Goal: Information Seeking & Learning: Learn about a topic

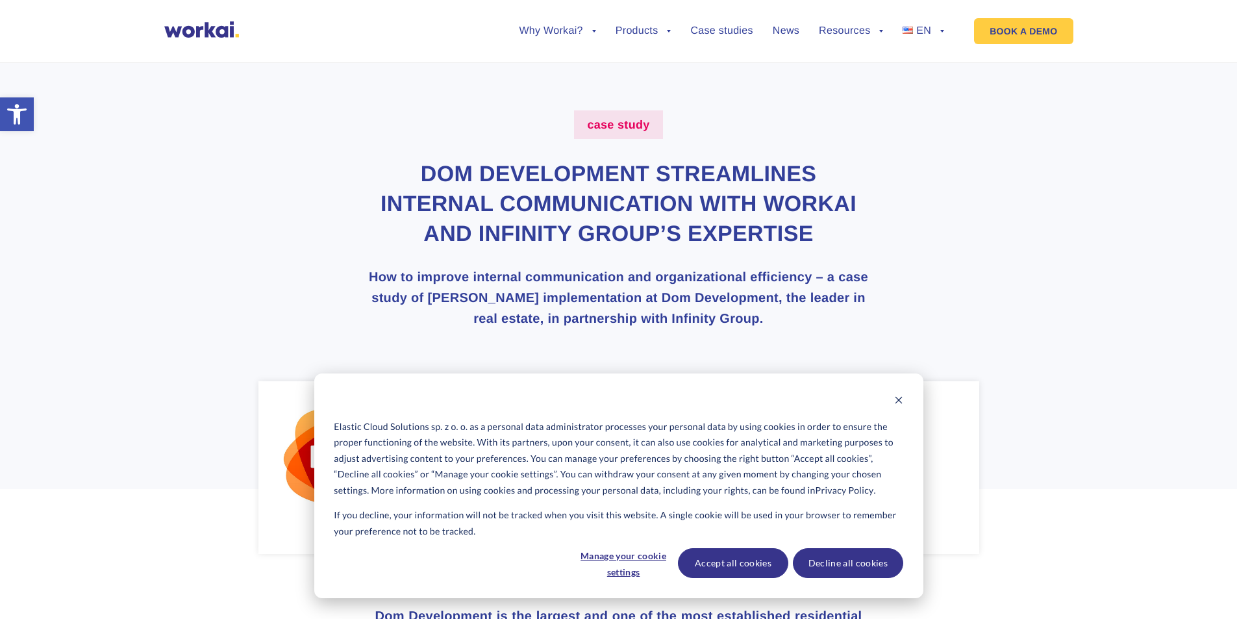
click at [892, 390] on div "Elastic Cloud Solutions sp. z o. o. as a personal data administrator processes …" at bounding box center [618, 485] width 609 height 225
click at [903, 390] on div "Elastic Cloud Solutions sp. z o. o. as a personal data administrator processes …" at bounding box center [618, 485] width 609 height 225
click at [896, 391] on div "Elastic Cloud Solutions sp. z o. o. as a personal data administrator processes …" at bounding box center [618, 485] width 609 height 225
click at [900, 397] on icon "Dismiss cookie banner" at bounding box center [898, 399] width 9 height 9
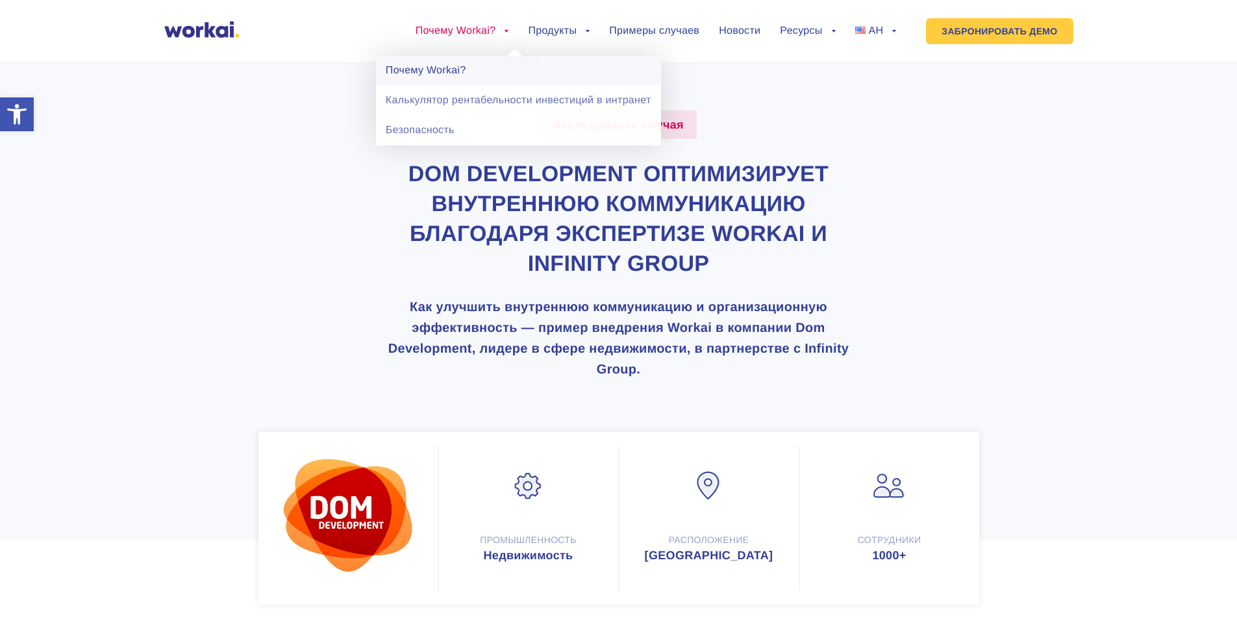
click at [468, 65] on link "Почему Workai?" at bounding box center [518, 71] width 285 height 30
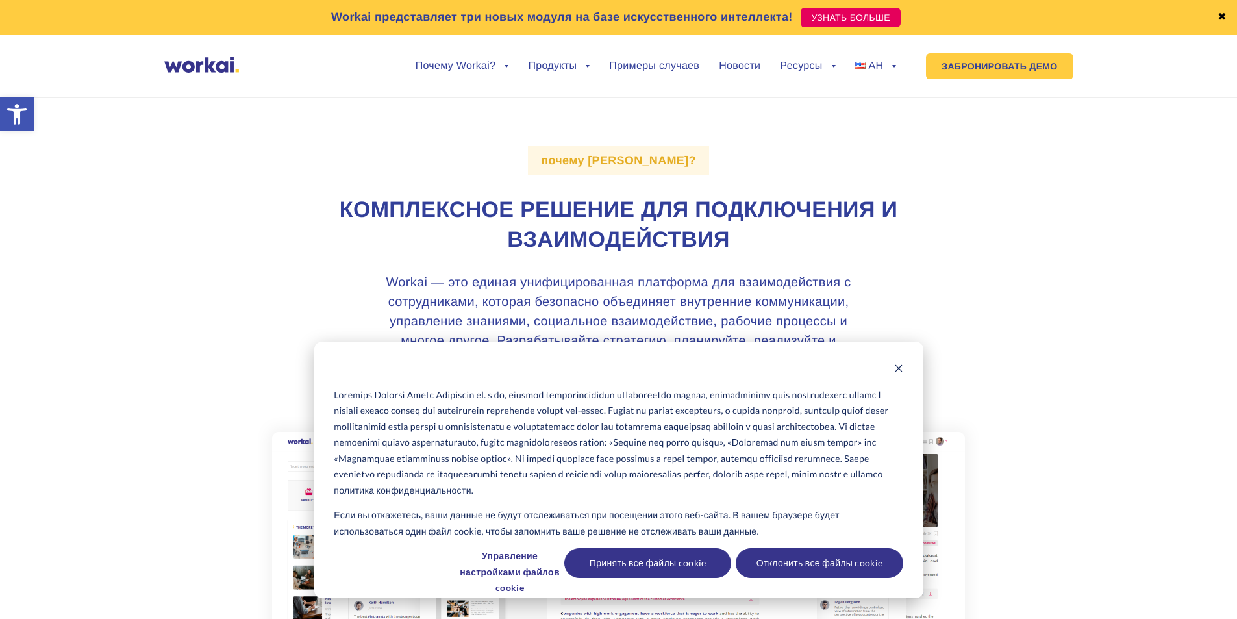
click at [904, 357] on div "политика конфиденциальности . Если вы откажетесь, ваши данные не будут отслежив…" at bounding box center [618, 470] width 609 height 257
click at [896, 362] on button "Отклонить баннер cookie" at bounding box center [898, 370] width 9 height 16
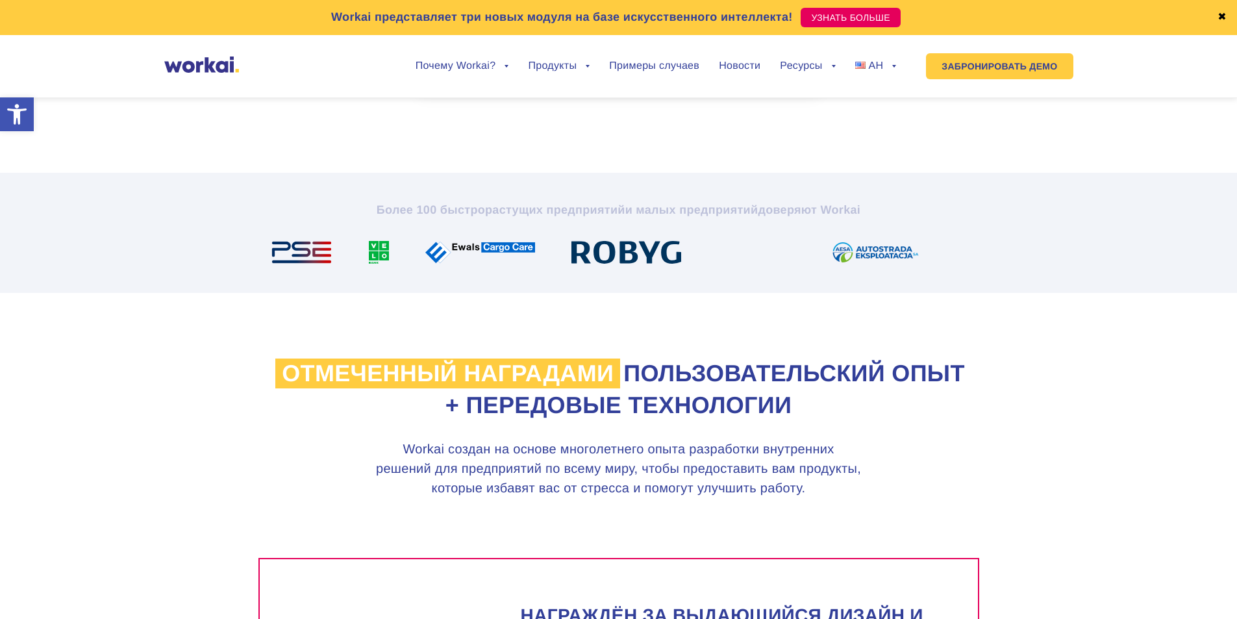
scroll to position [779, 0]
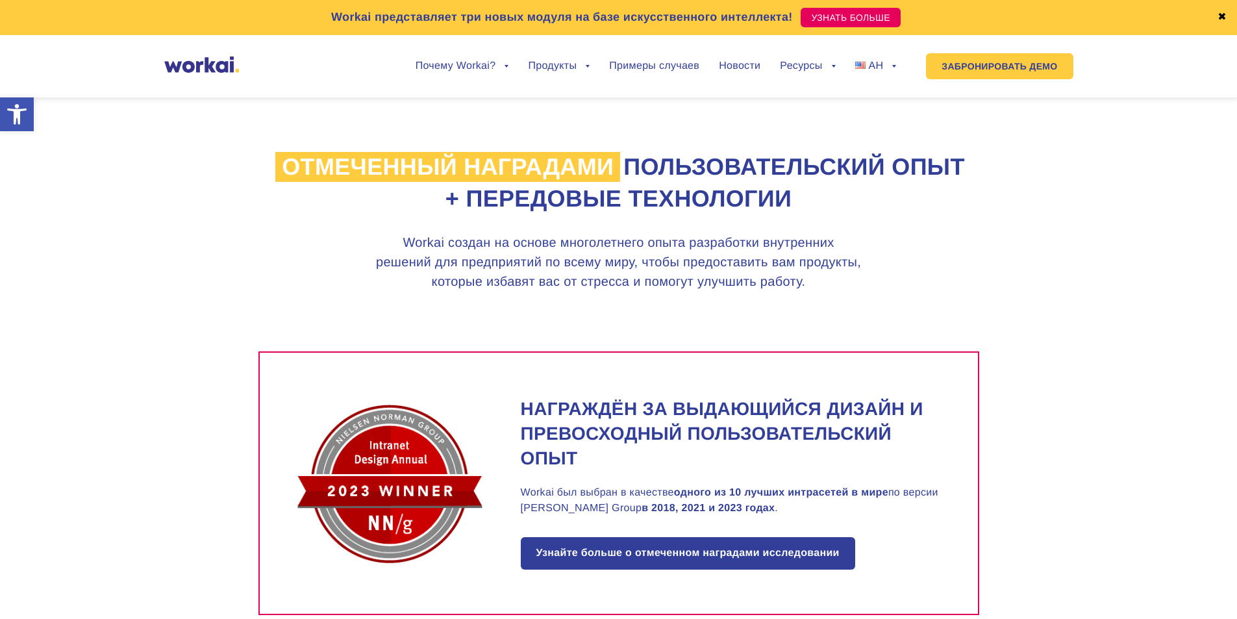
click at [651, 283] on h3 "Workai создан на основе многолетнего опыта разработки внутренних решений для пр…" at bounding box center [618, 262] width 487 height 58
click at [610, 279] on font "Workai создан на основе многолетнего опыта разработки внутренних решений для пр…" at bounding box center [618, 262] width 485 height 53
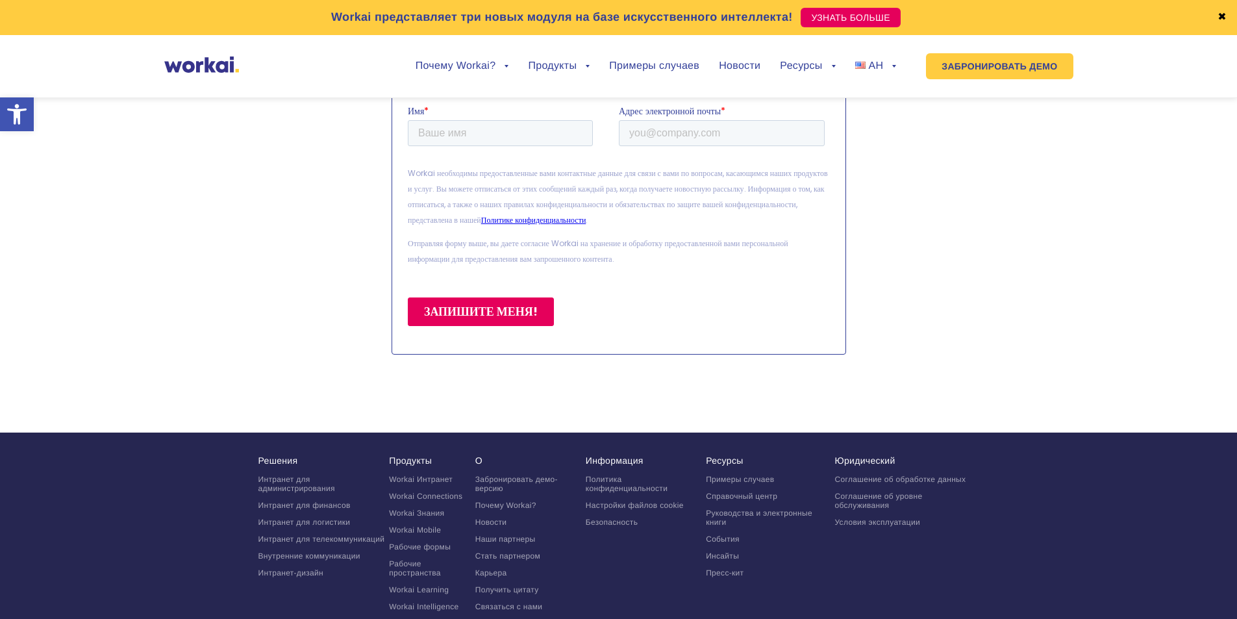
scroll to position [3412, 0]
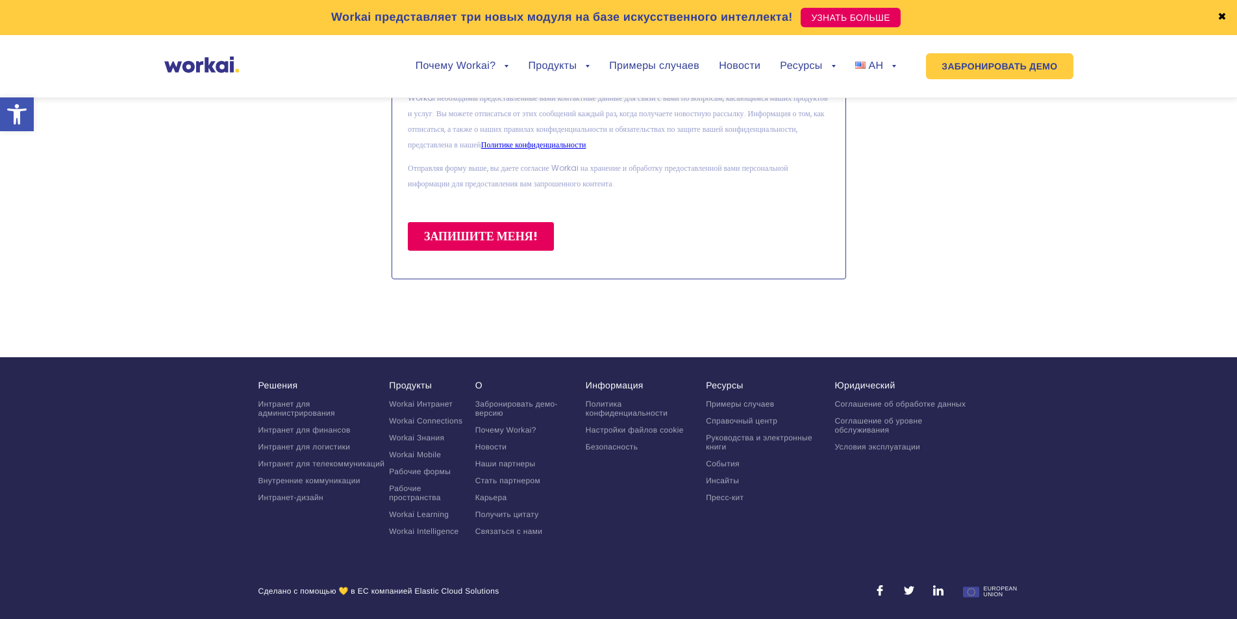
click at [1020, 347] on section "Подпишитесь на нашу Информационный бюллетень Получайте первыми эксклюзивные пре…" at bounding box center [618, 82] width 1237 height 549
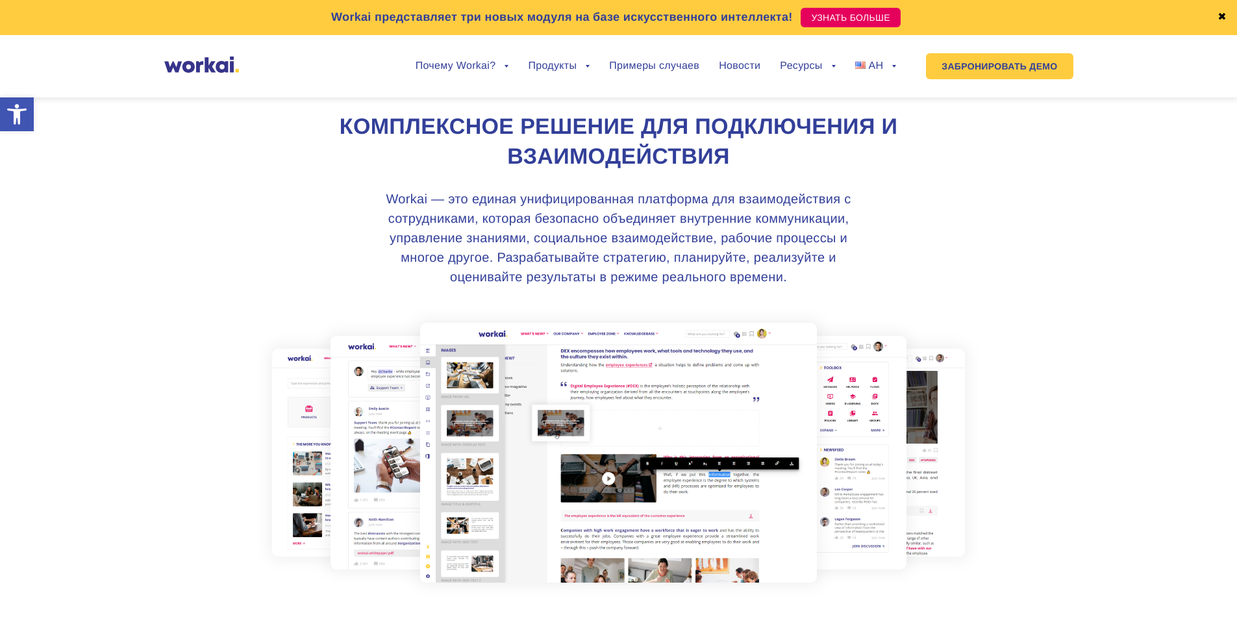
scroll to position [0, 0]
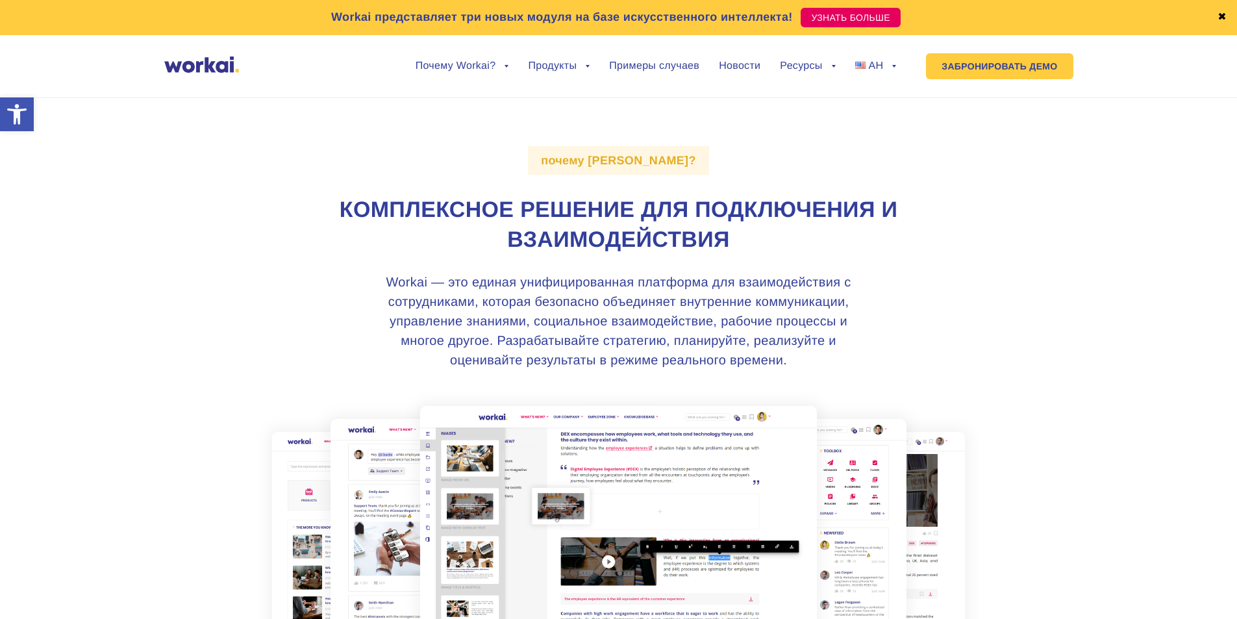
drag, startPoint x: 204, startPoint y: 55, endPoint x: 185, endPoint y: 64, distance: 20.9
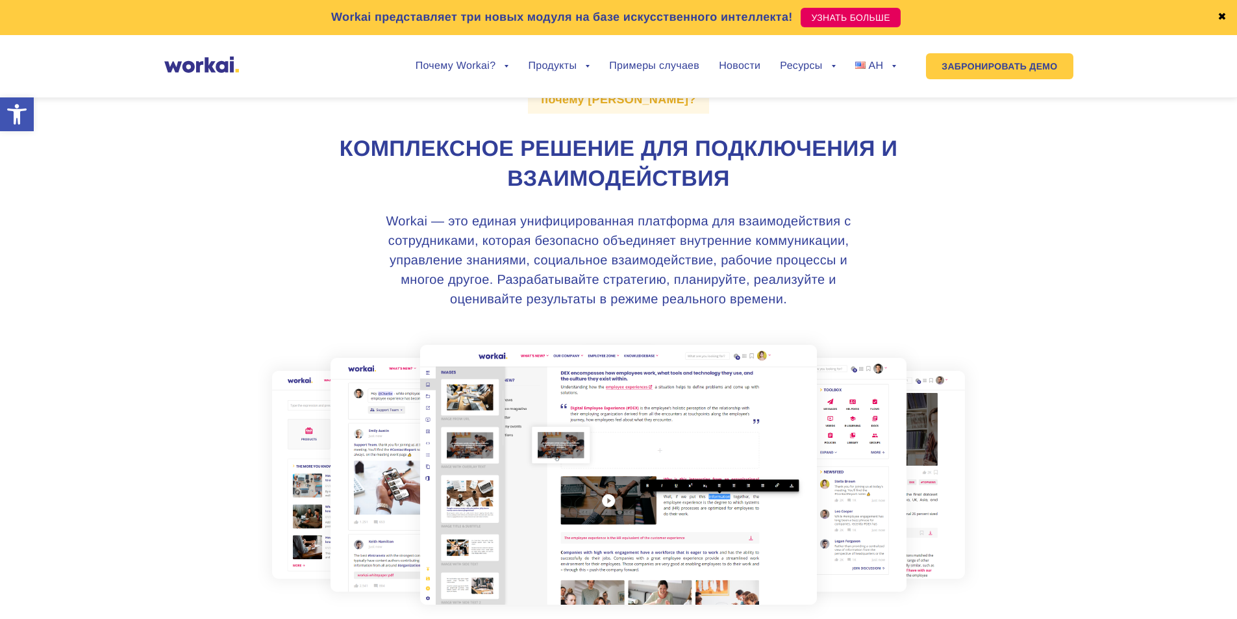
scroll to position [130, 0]
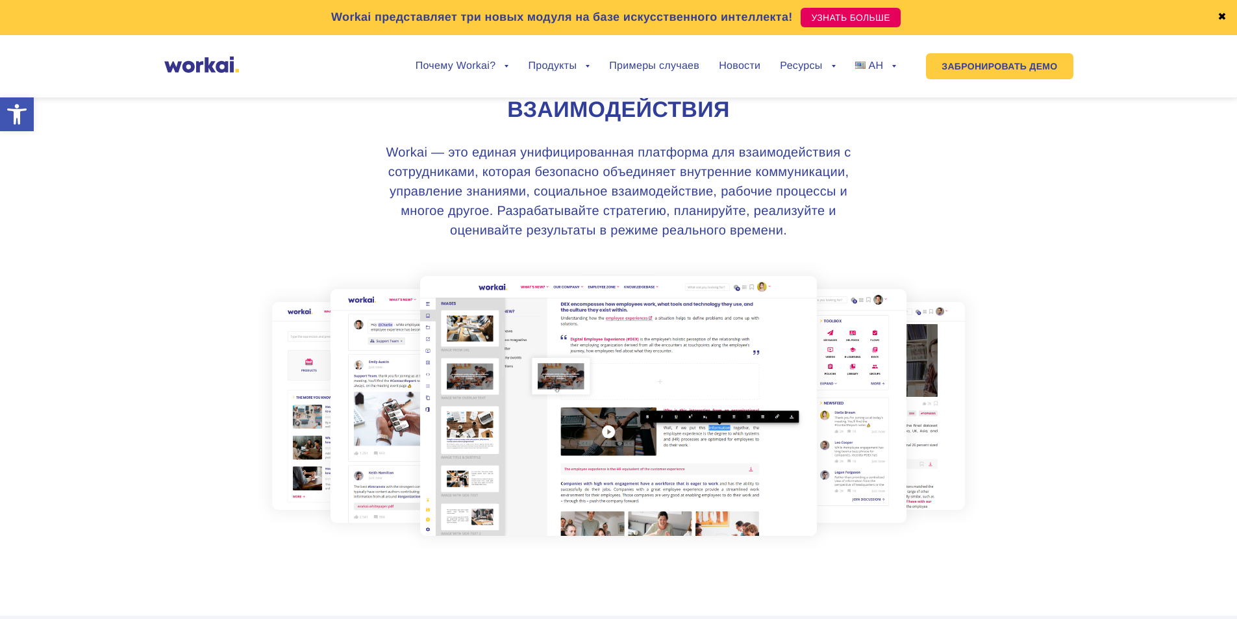
click at [887, 382] on img at bounding box center [618, 406] width 720 height 290
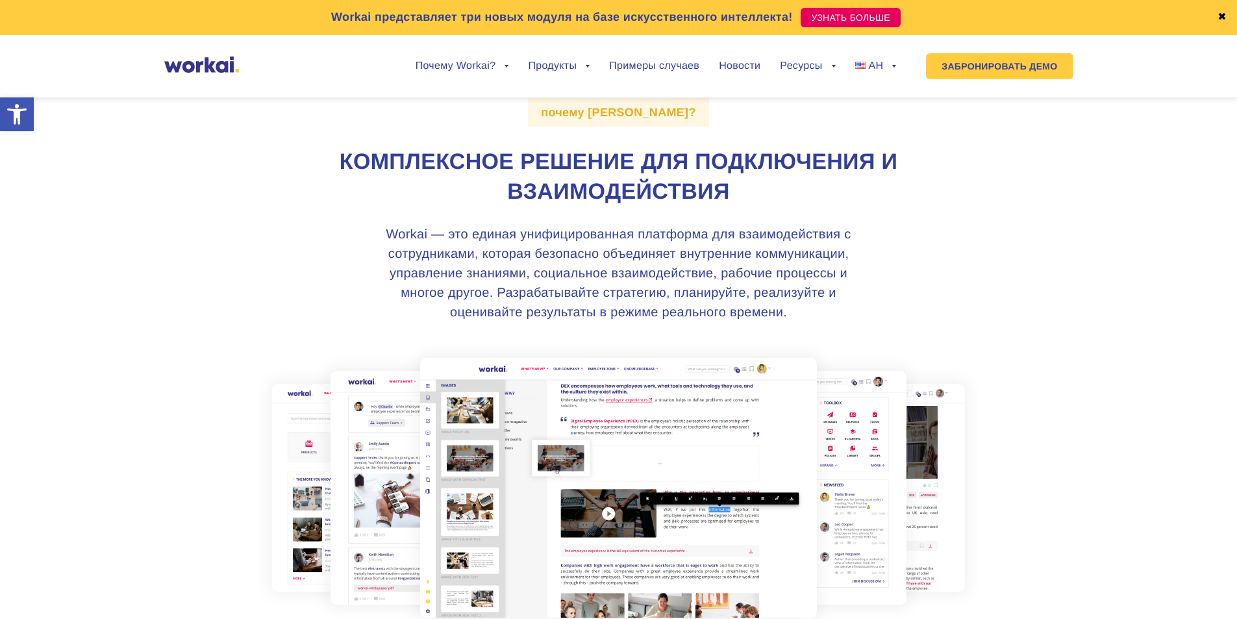
scroll to position [0, 0]
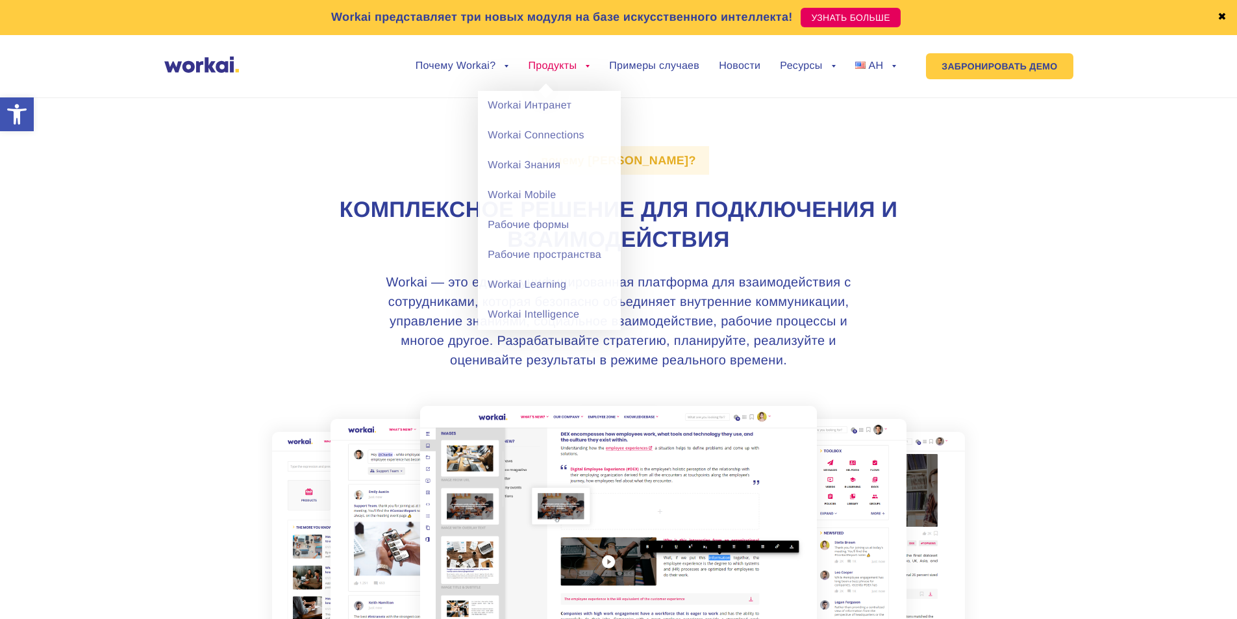
click at [549, 65] on font "Продукты" at bounding box center [552, 65] width 49 height 11
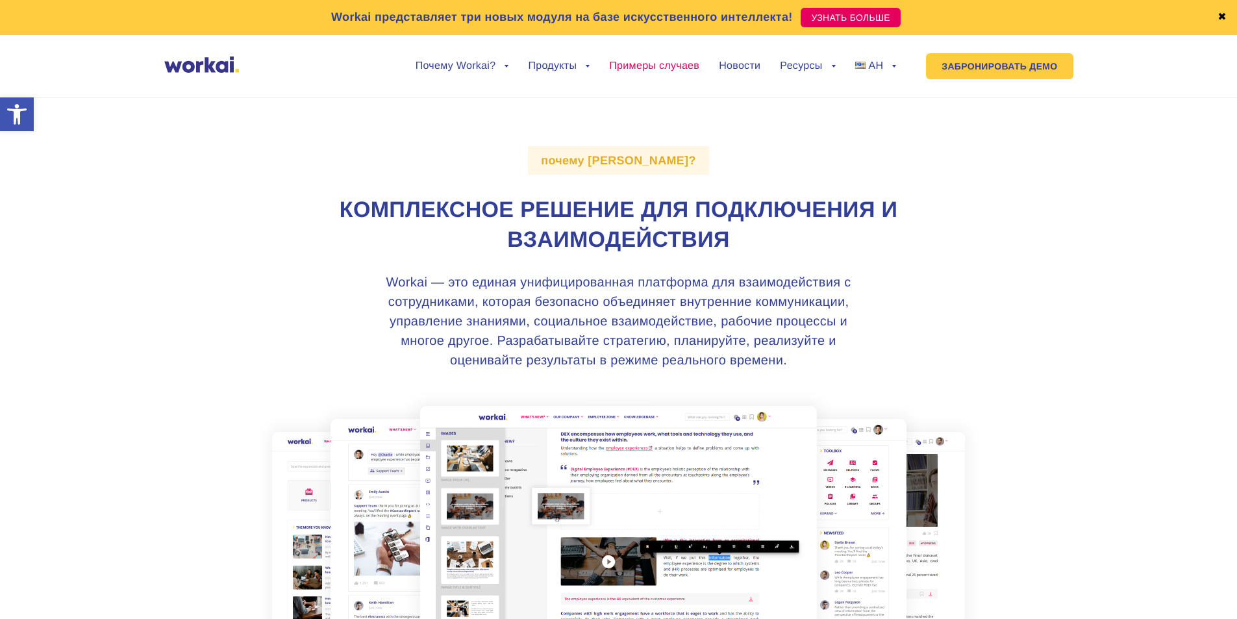
click at [641, 69] on font "Примеры случаев" at bounding box center [654, 65] width 90 height 11
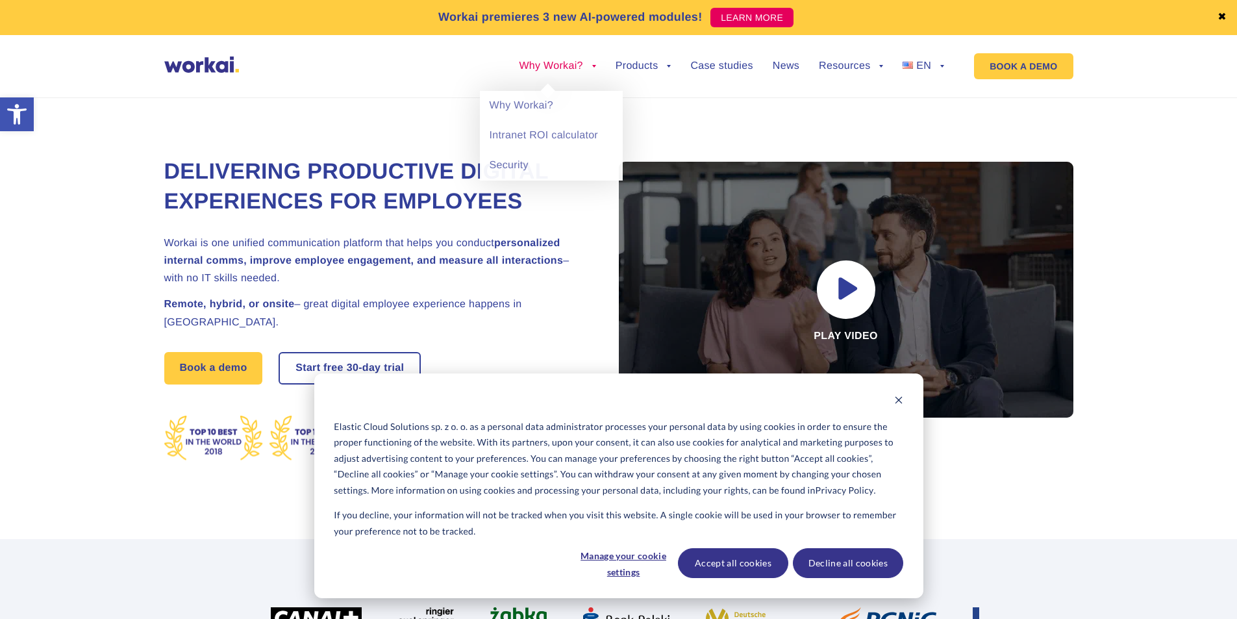
click at [568, 71] on link "Why Workai?" at bounding box center [557, 66] width 77 height 10
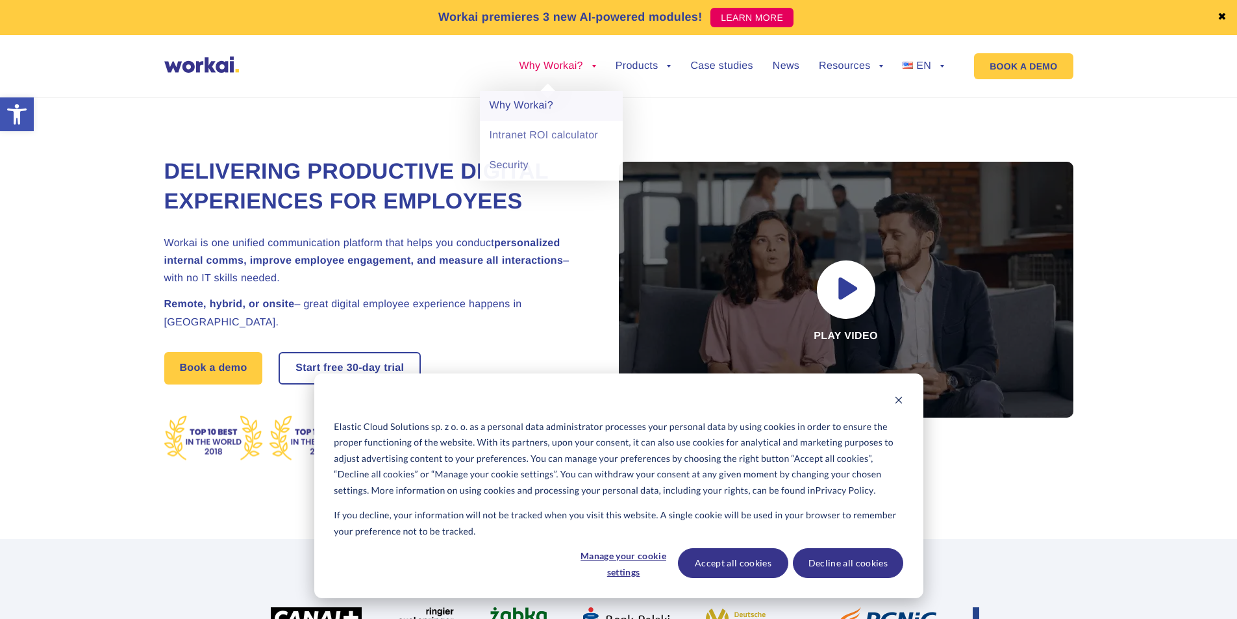
click at [540, 93] on link "Why Workai?" at bounding box center [551, 106] width 143 height 30
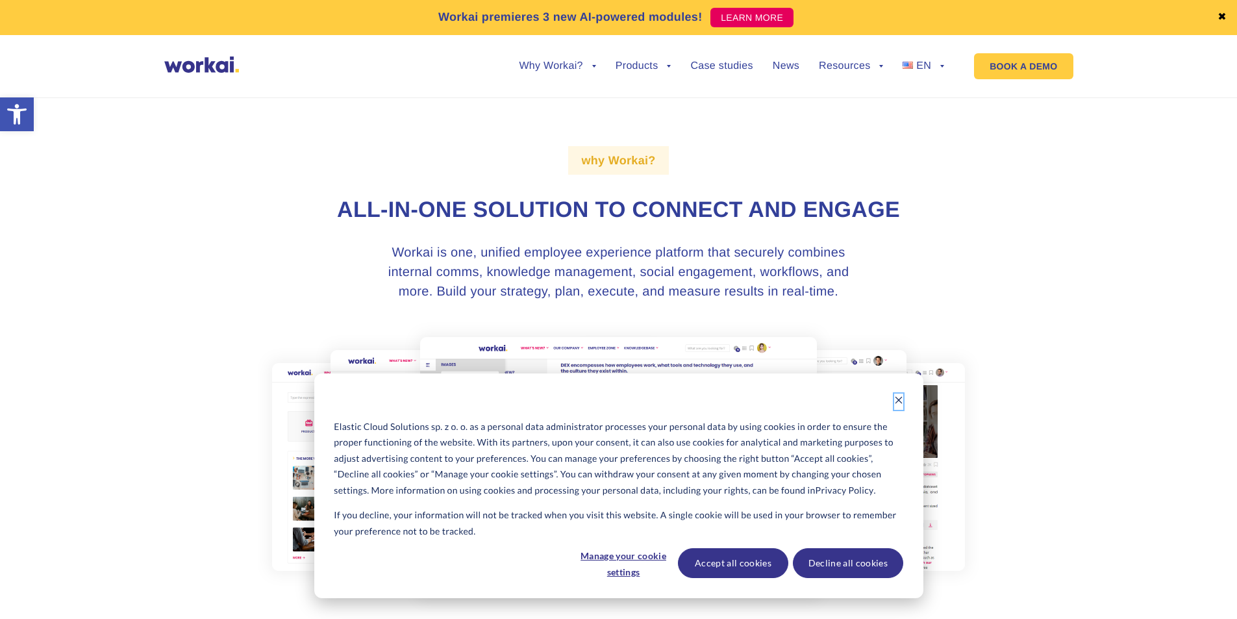
click at [901, 403] on icon "Dismiss cookie banner" at bounding box center [898, 400] width 7 height 7
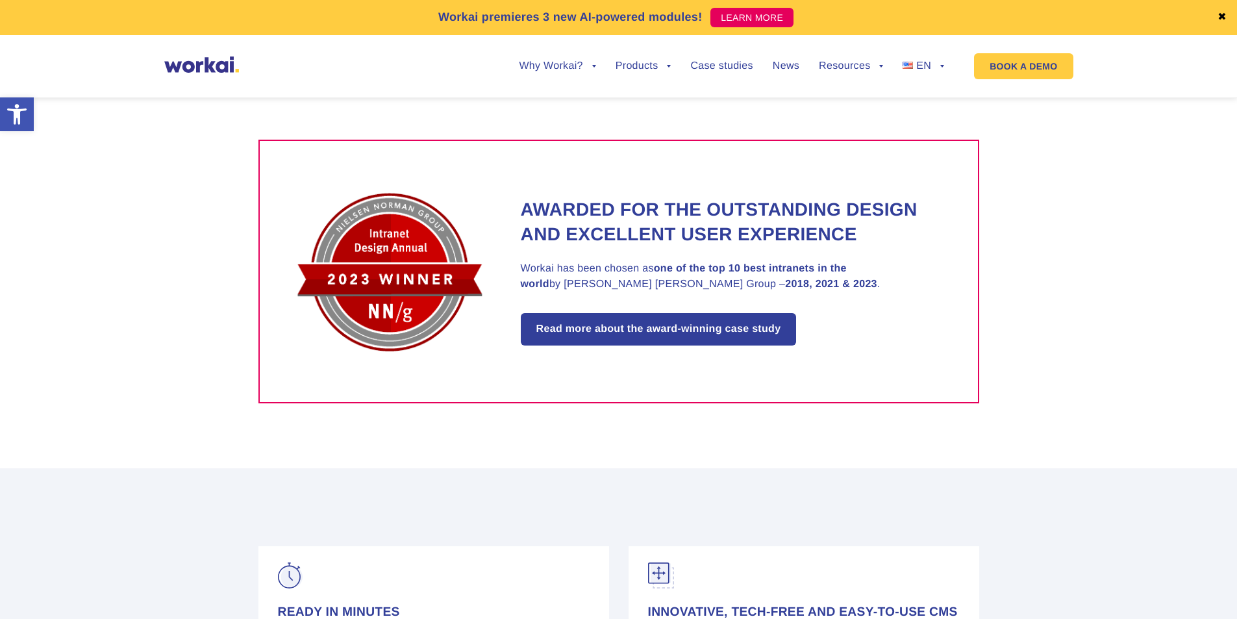
scroll to position [1266, 0]
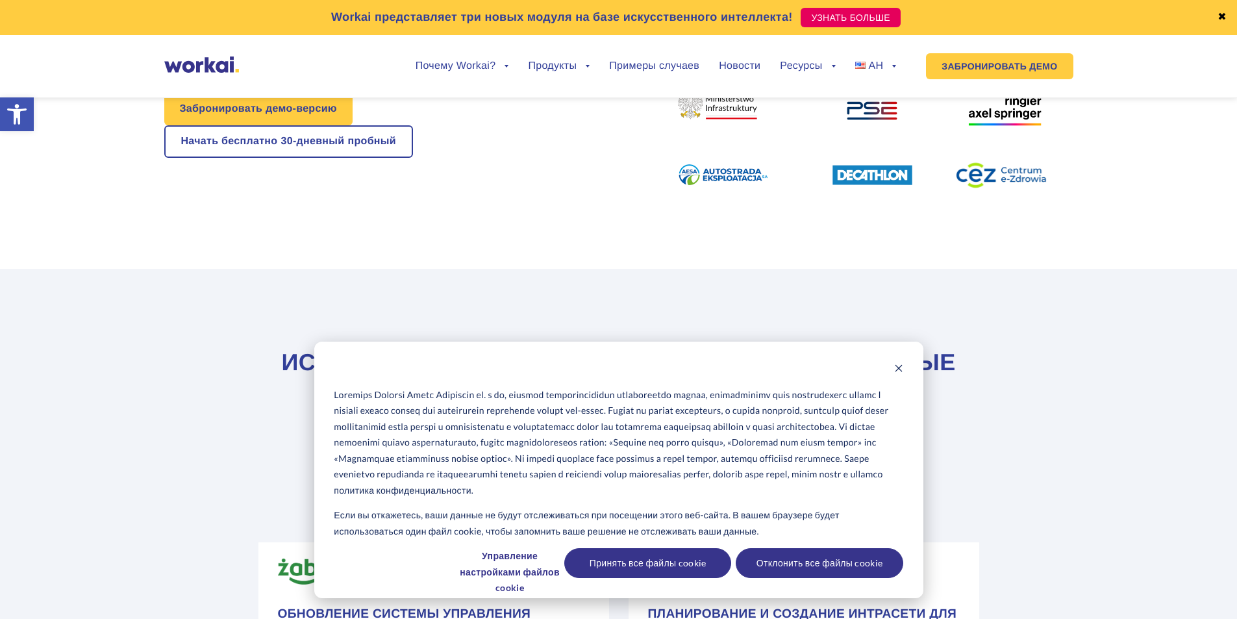
scroll to position [520, 0]
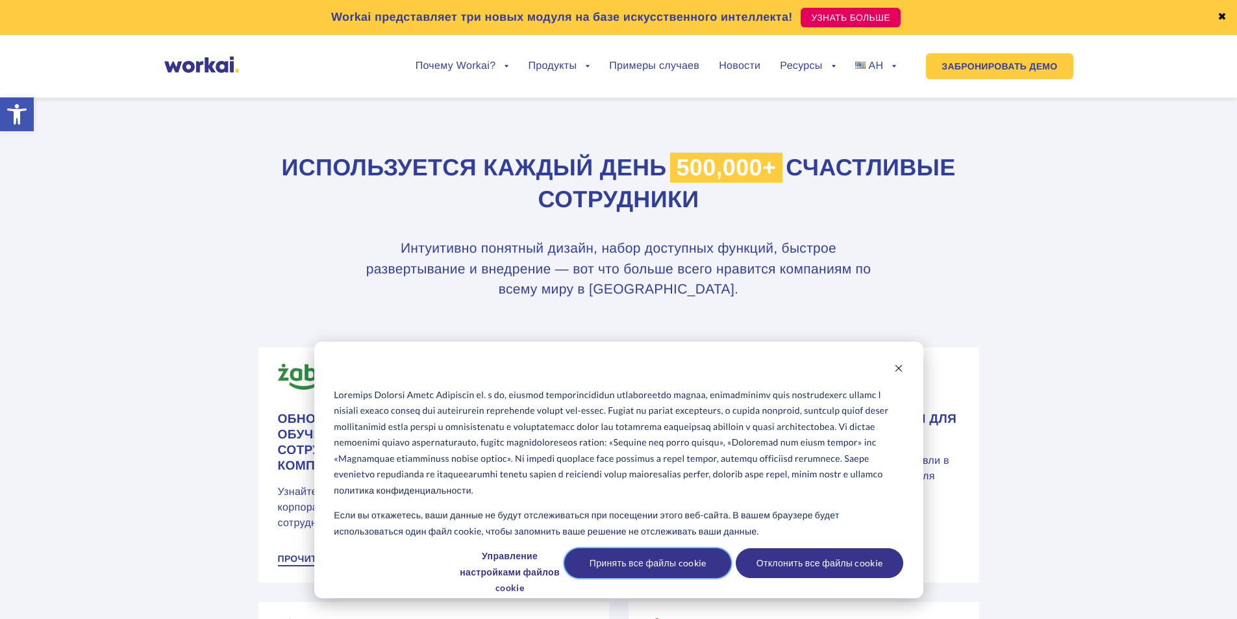
click at [634, 563] on font "Принять все файлы cookie" at bounding box center [648, 563] width 117 height 16
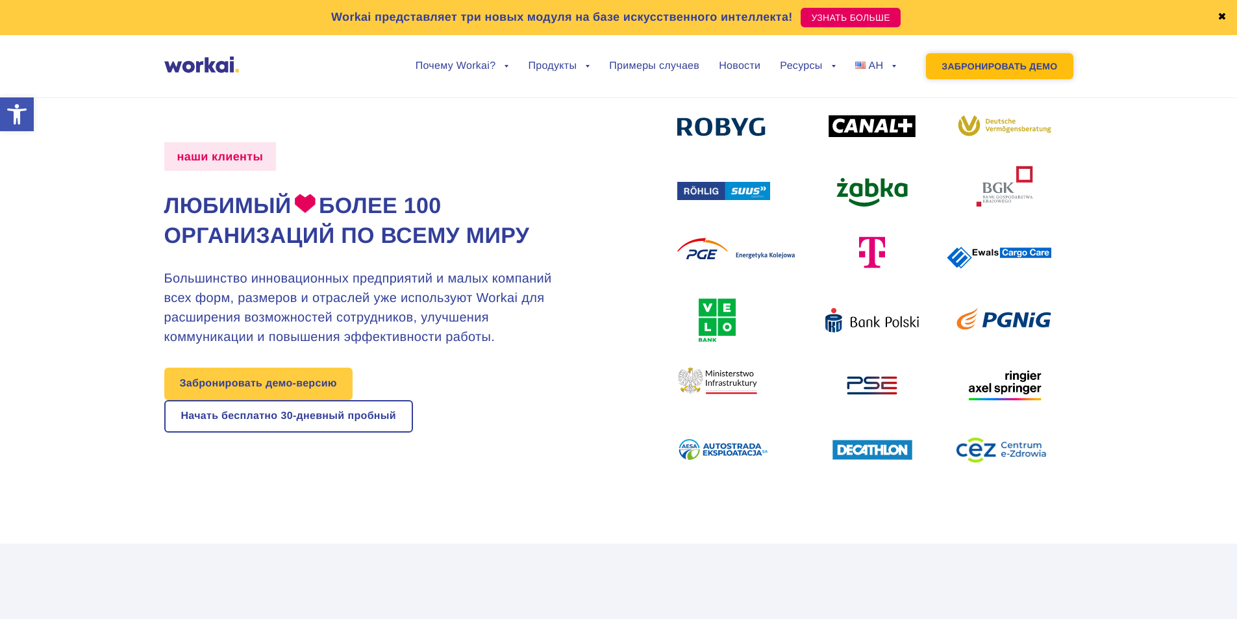
scroll to position [0, 0]
